Goal: Task Accomplishment & Management: Use online tool/utility

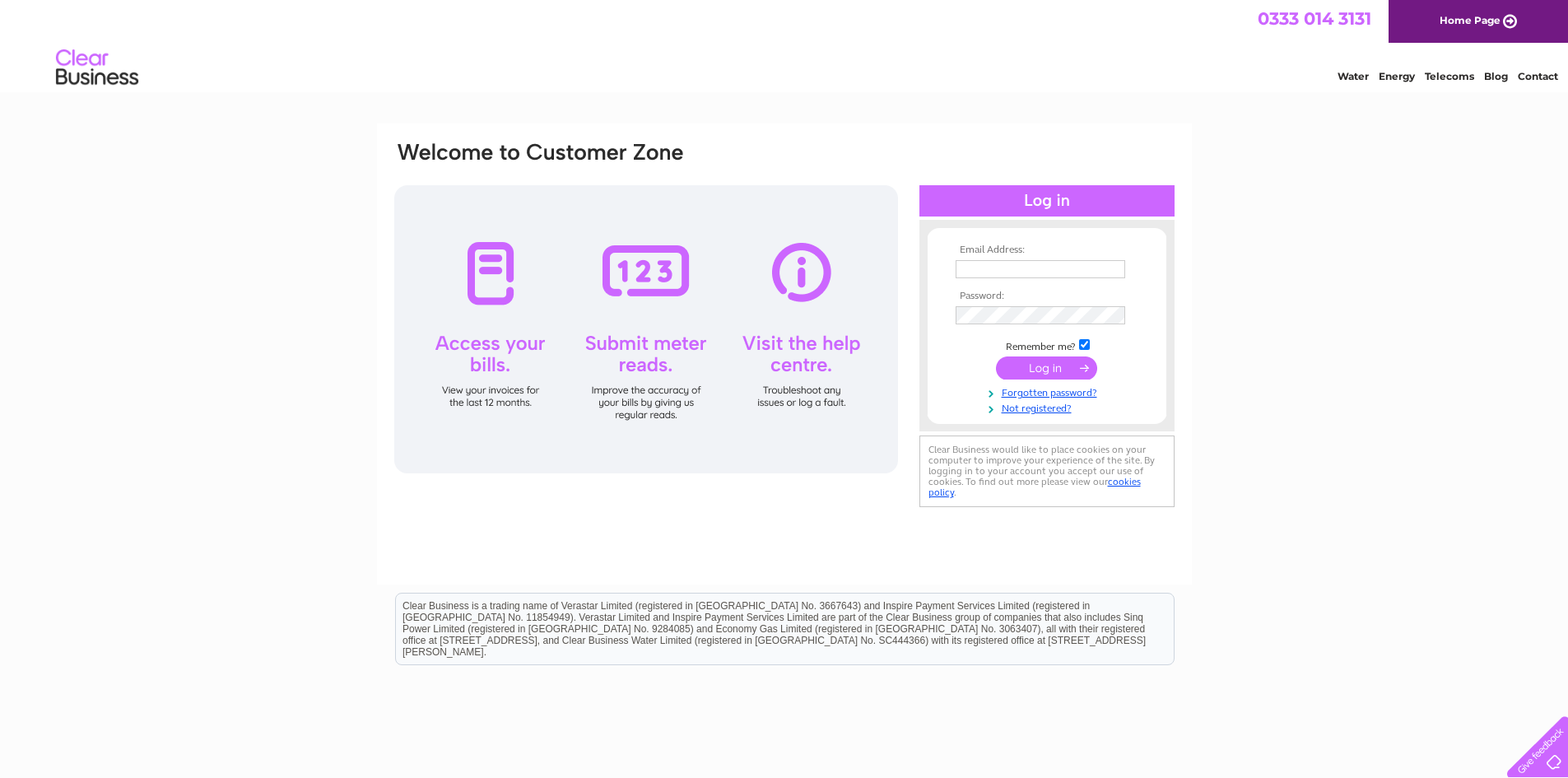
type input "alanb@sw-gr.com"
click at [1015, 373] on input "submit" at bounding box center [1047, 368] width 101 height 23
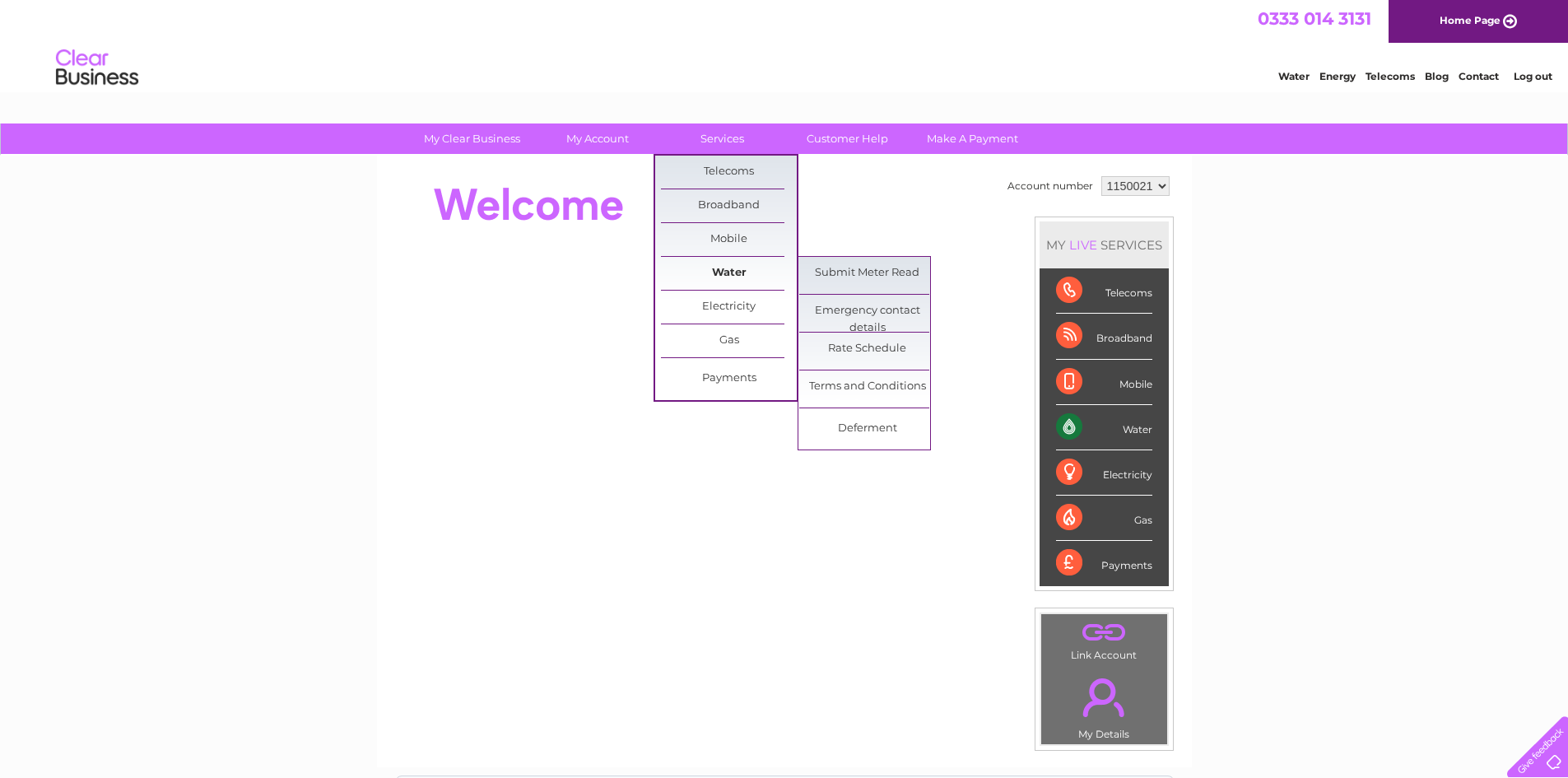
click at [713, 272] on link "Water" at bounding box center [729, 273] width 136 height 33
click at [871, 280] on link "Submit Meter Read" at bounding box center [867, 273] width 136 height 33
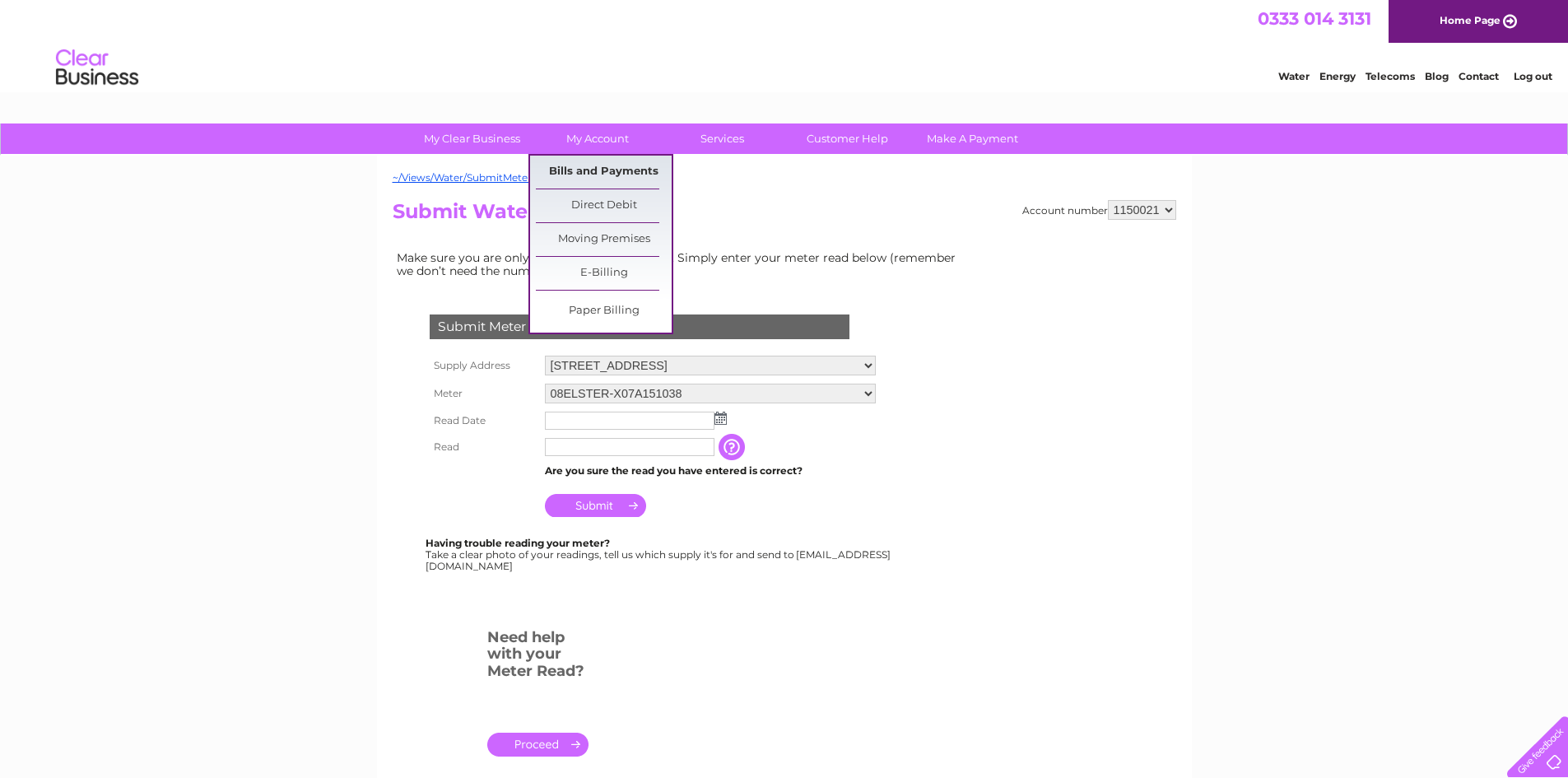
click at [582, 177] on link "Bills and Payments" at bounding box center [604, 172] width 136 height 33
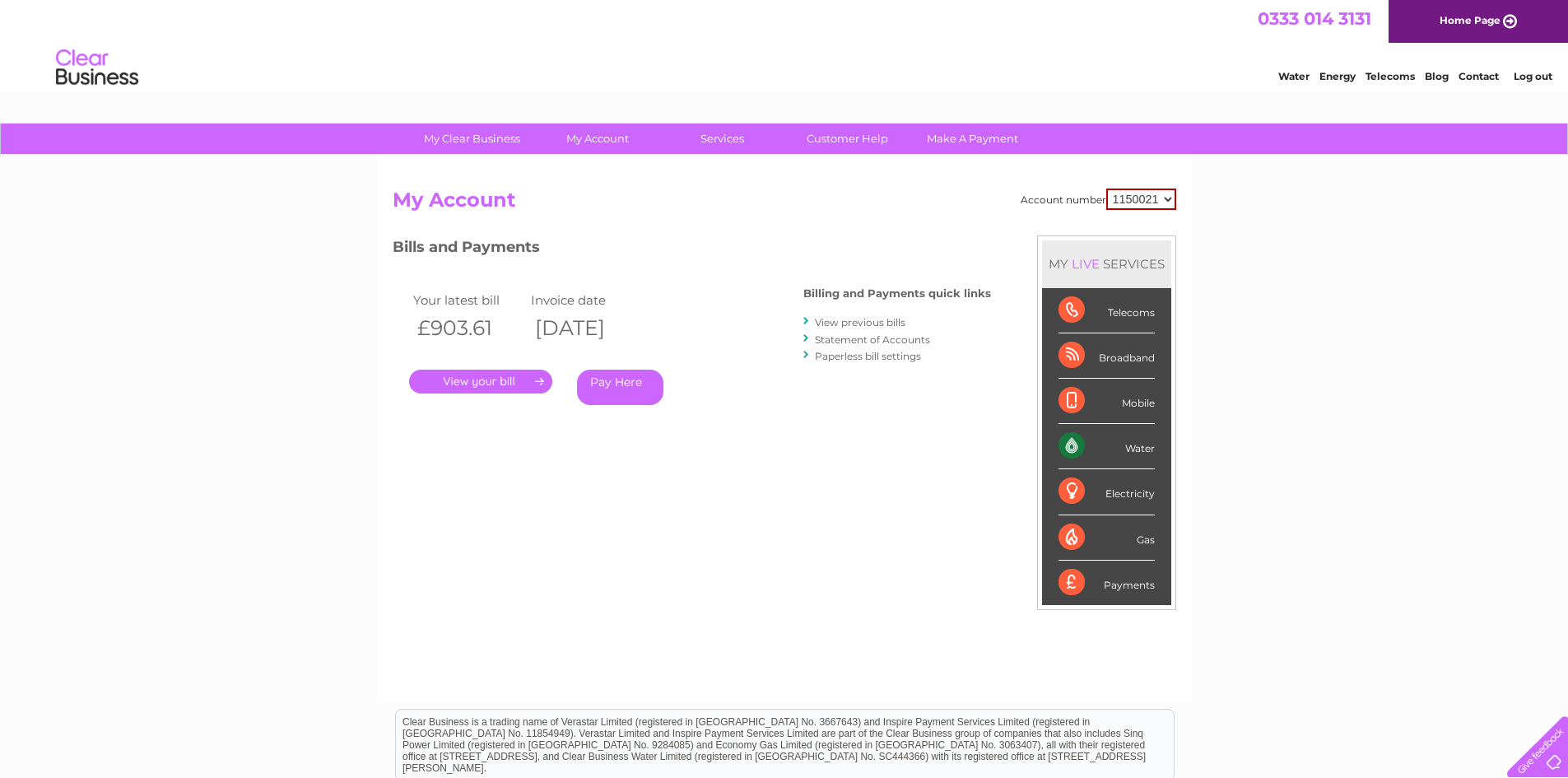
click at [473, 381] on link "." at bounding box center [481, 381] width 144 height 24
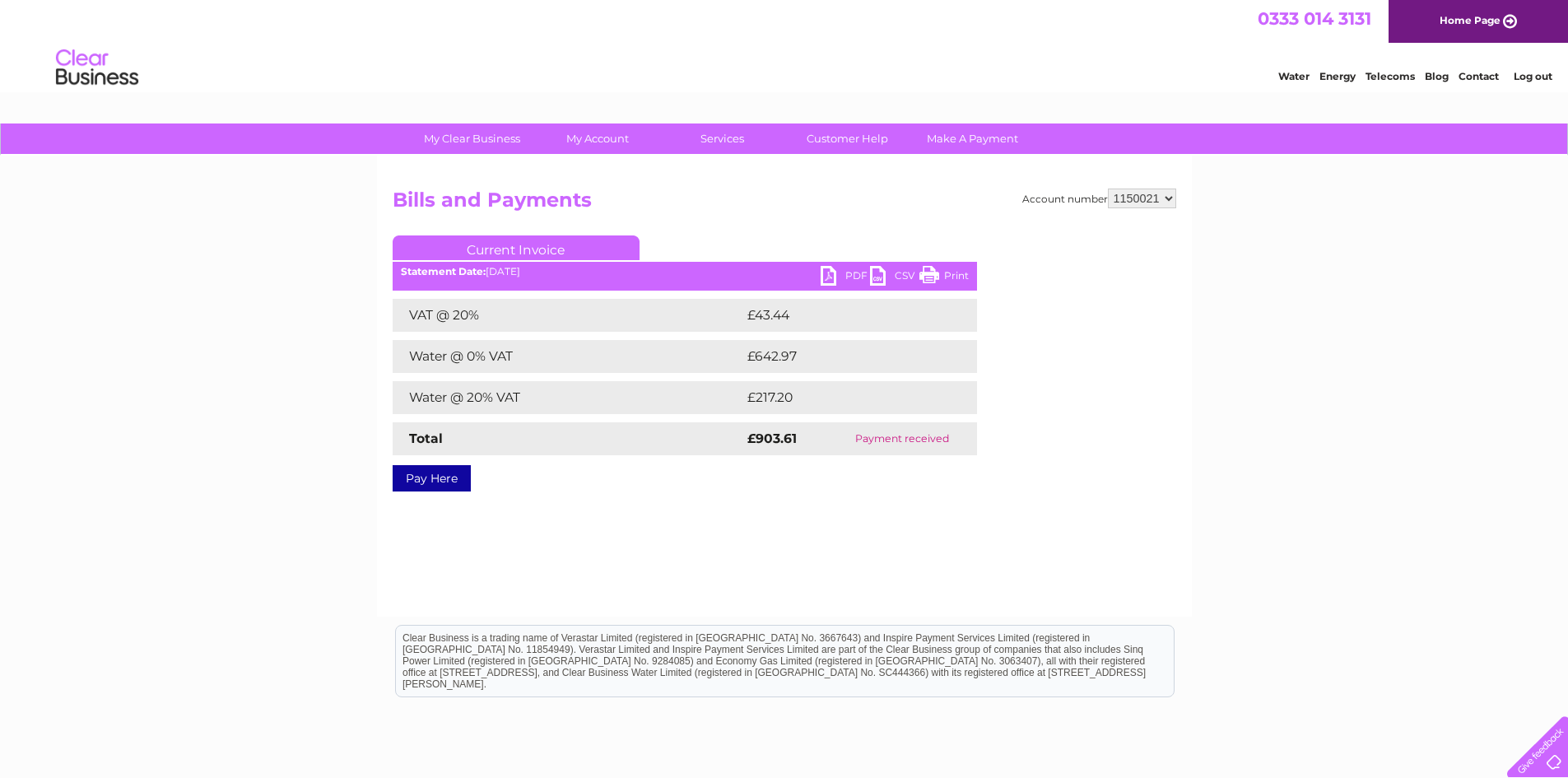
click at [827, 280] on link "PDF" at bounding box center [845, 277] width 49 height 24
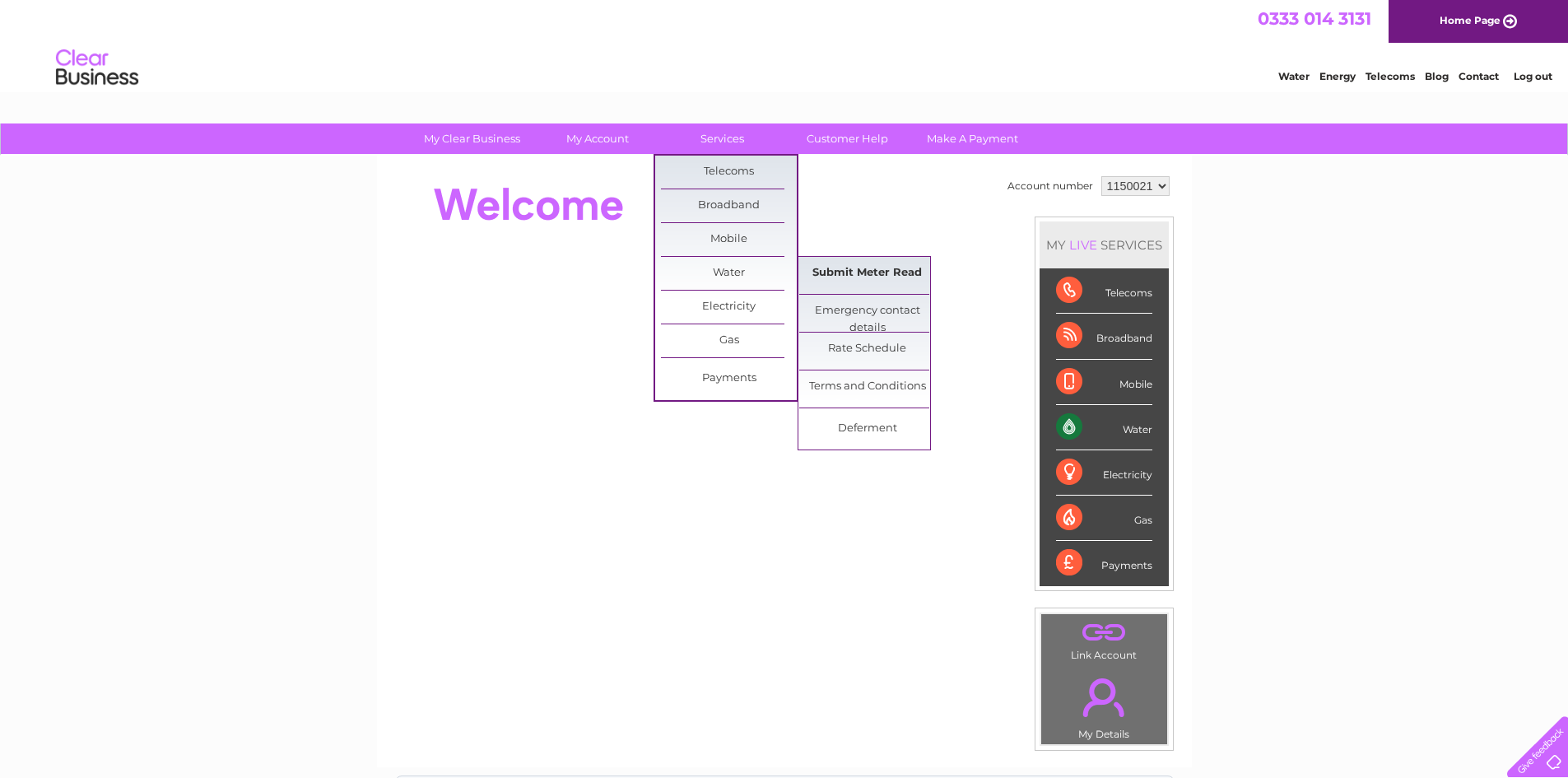
click at [865, 271] on link "Submit Meter Read" at bounding box center [867, 273] width 136 height 33
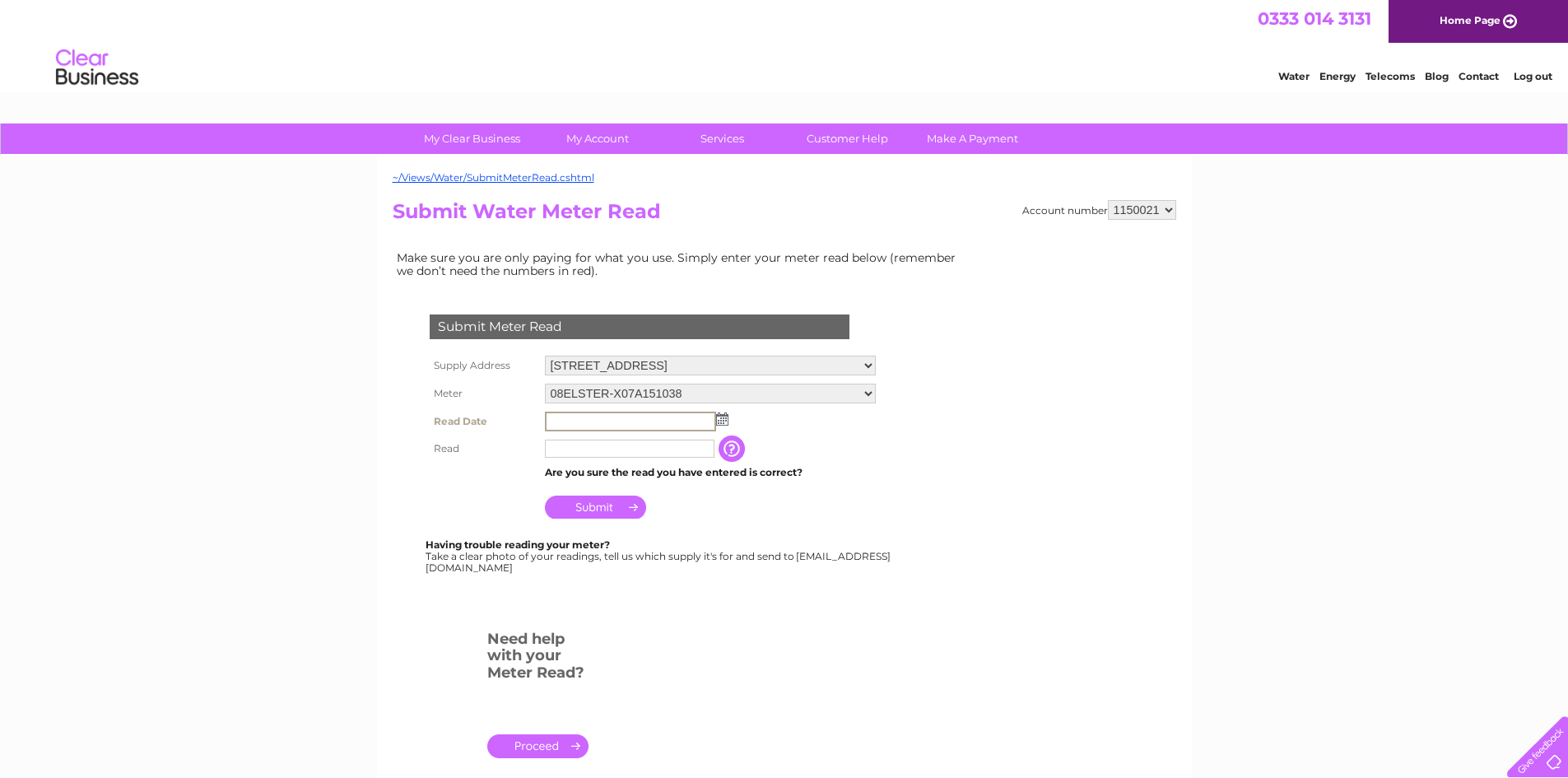
click at [597, 419] on input "text" at bounding box center [631, 422] width 172 height 20
click at [718, 423] on img at bounding box center [722, 419] width 12 height 13
click at [593, 485] on link "1" at bounding box center [586, 491] width 26 height 17
type input "2025/09/01"
click at [582, 452] on input "text" at bounding box center [630, 447] width 170 height 18
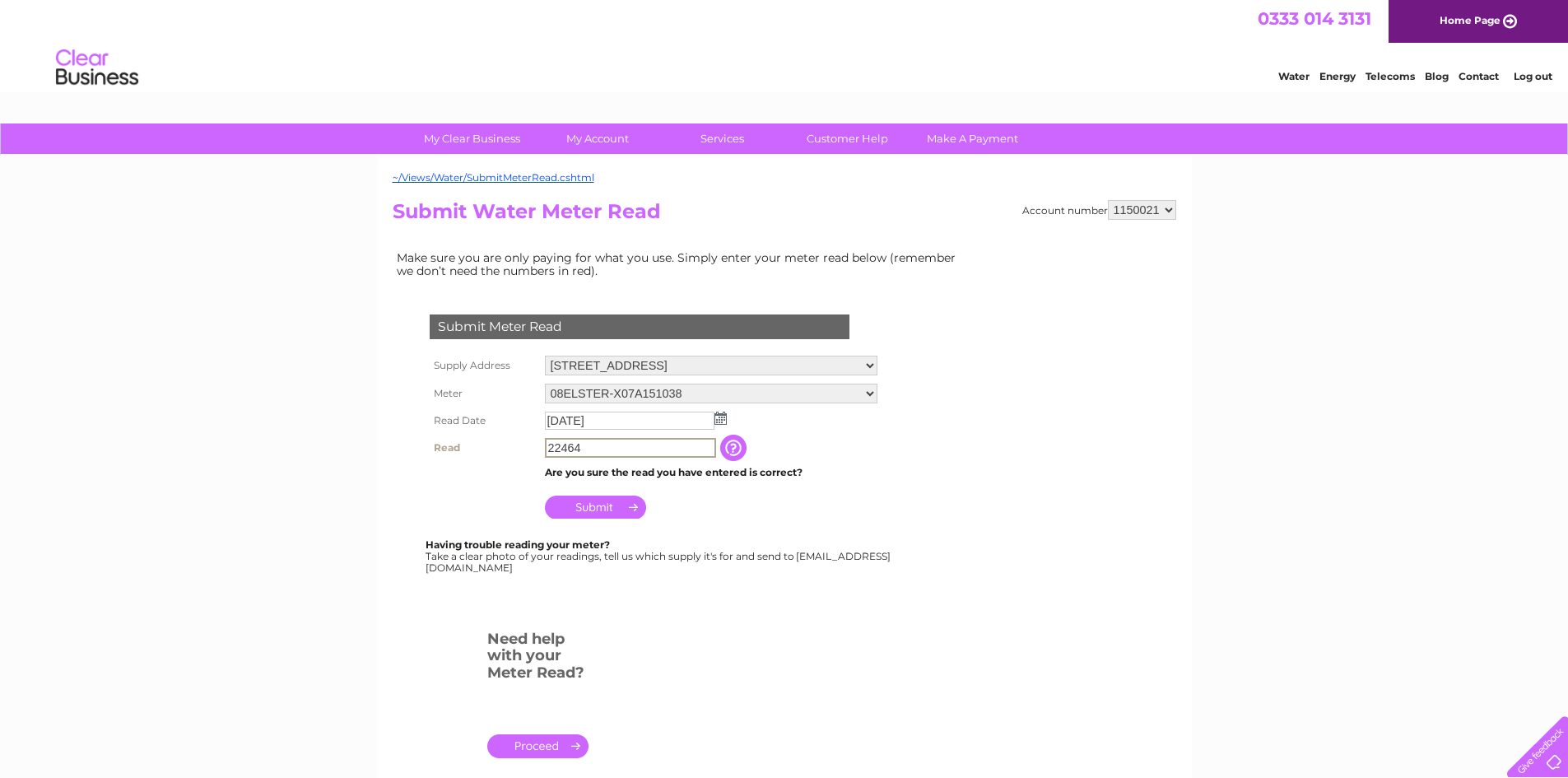
type input "22464"
click at [598, 508] on input "Submit" at bounding box center [596, 507] width 101 height 23
